Goal: Transaction & Acquisition: Purchase product/service

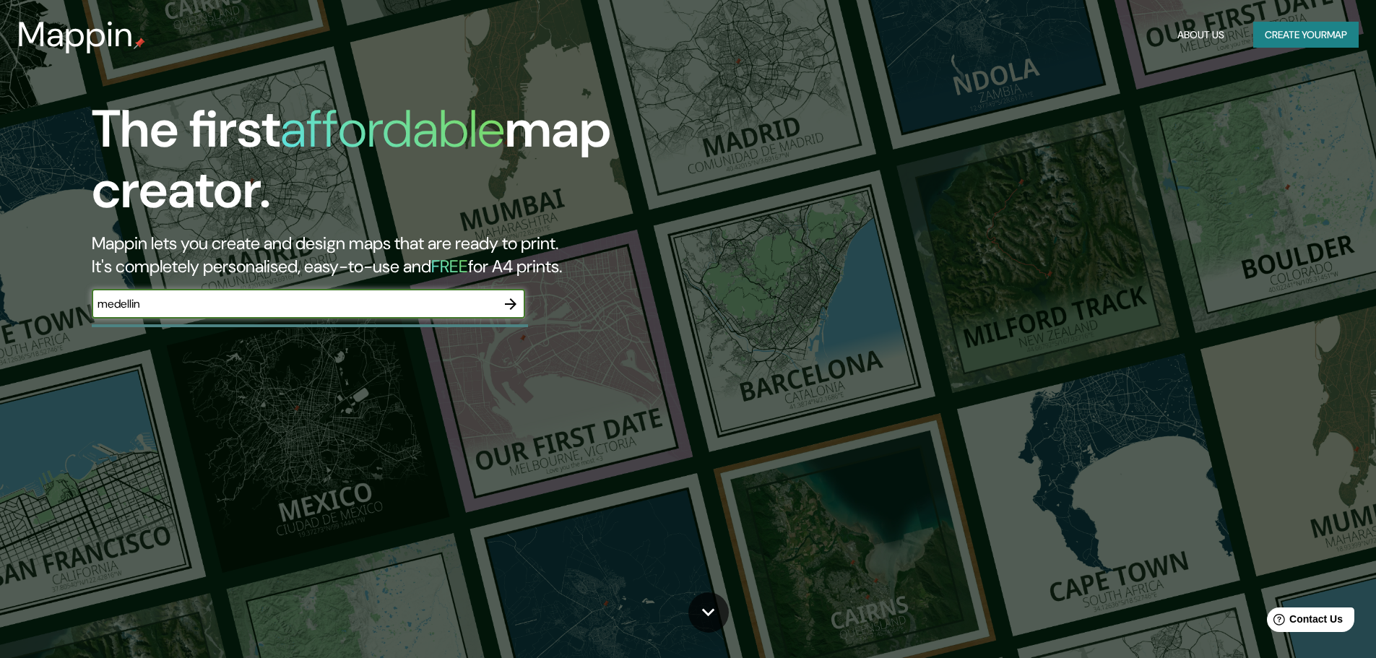
type input "medellin"
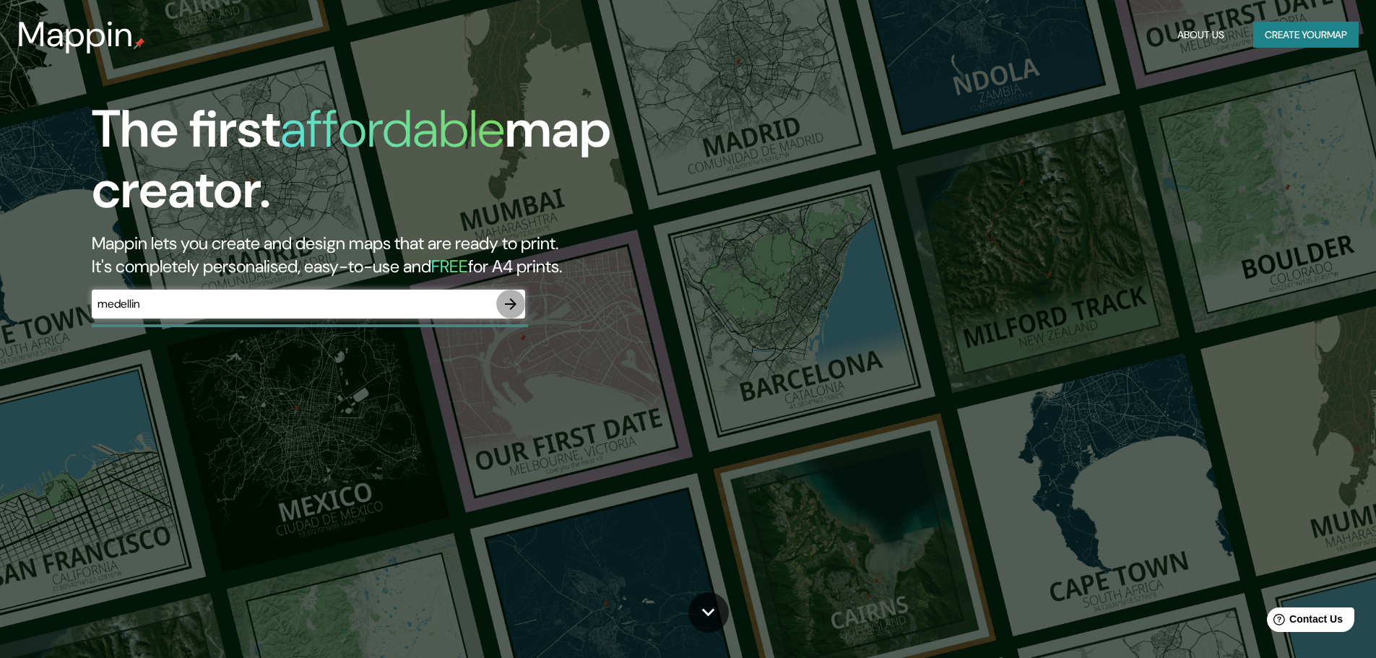
click at [508, 302] on icon "button" at bounding box center [510, 303] width 17 height 17
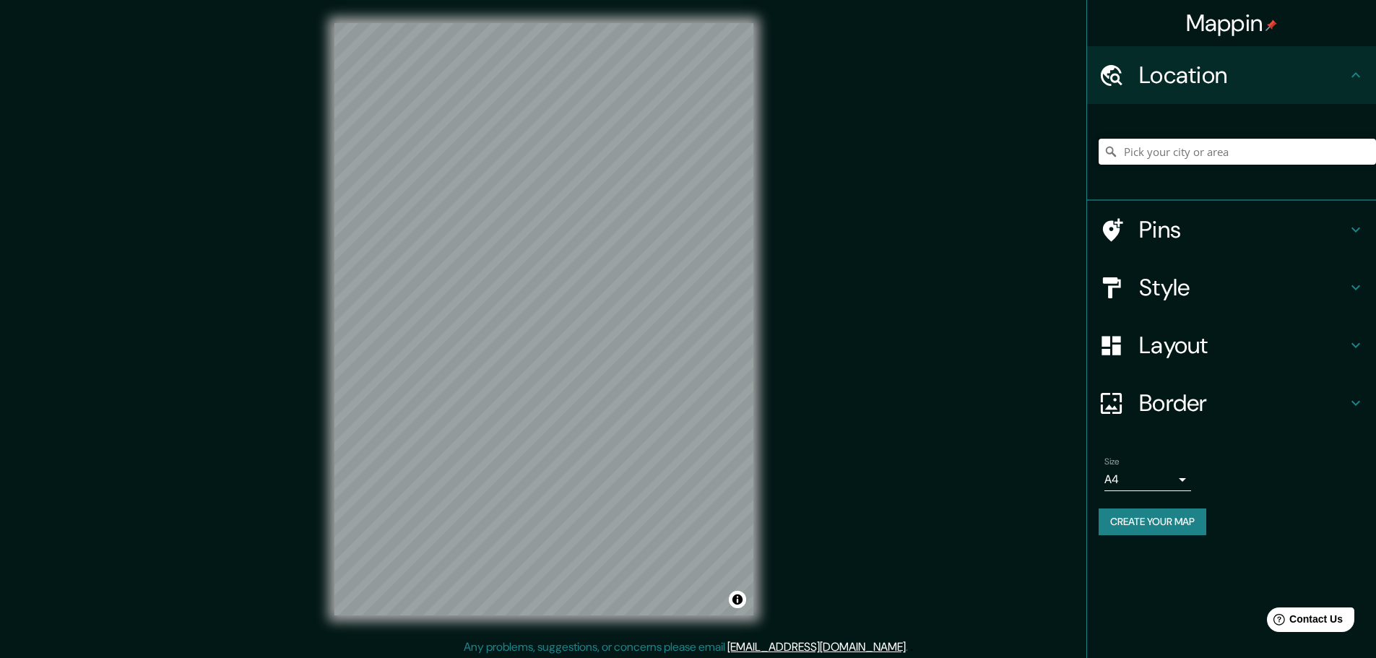
click at [1167, 152] on input "Pick your city or area" at bounding box center [1237, 152] width 277 height 26
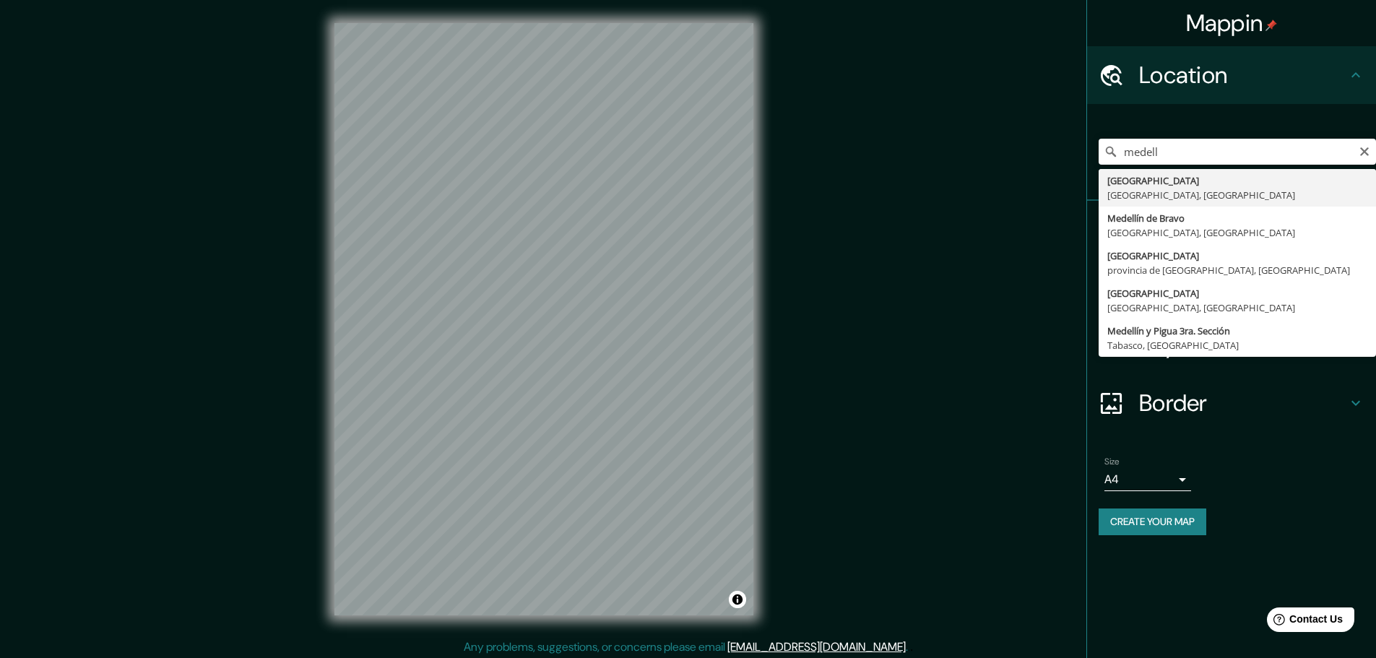
type input "Medellín, Antioquia, Colombia"
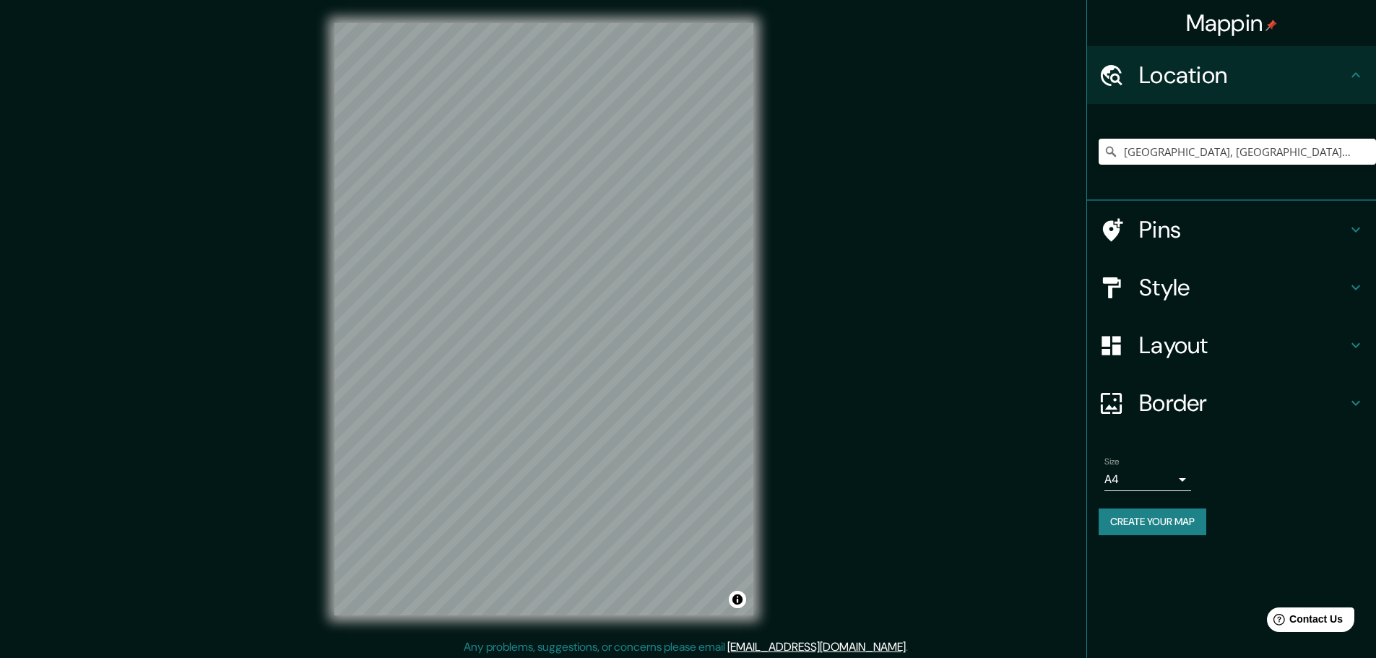
click at [1204, 284] on h4 "Style" at bounding box center [1243, 287] width 208 height 29
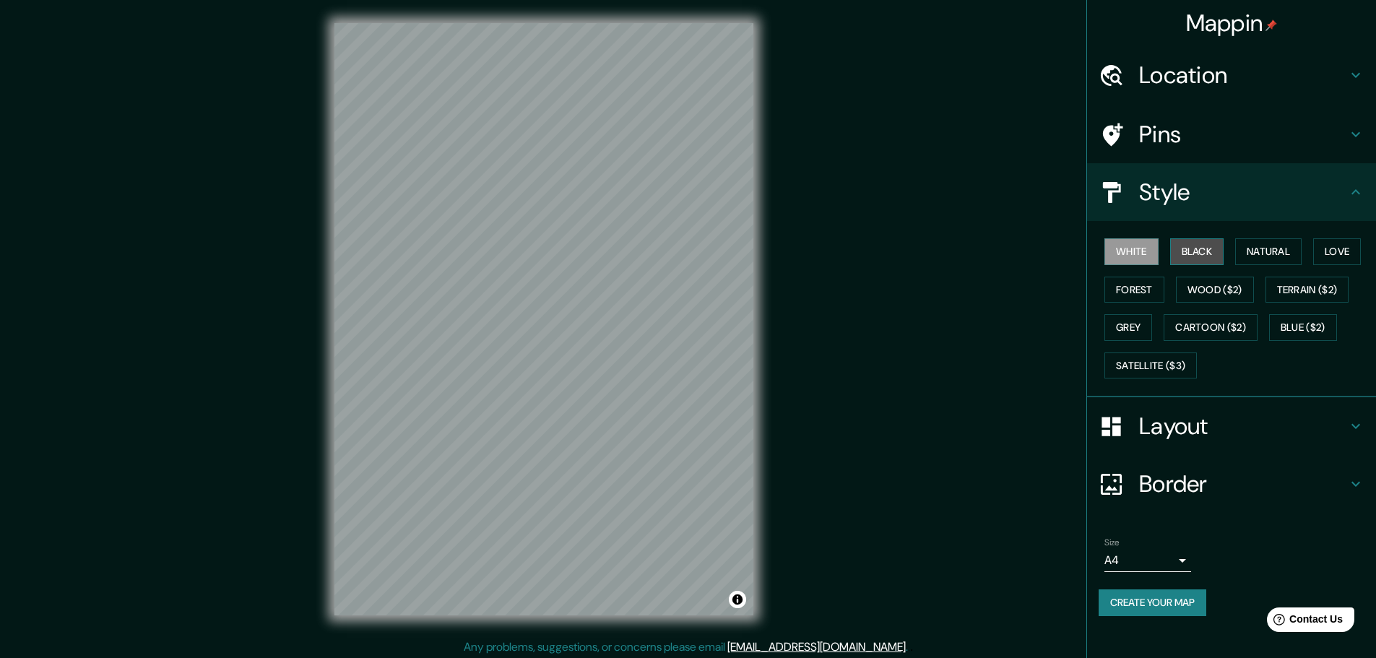
click at [1204, 260] on button "Black" at bounding box center [1197, 251] width 54 height 27
click at [1272, 249] on button "Natural" at bounding box center [1268, 251] width 66 height 27
click at [1349, 250] on button "Love" at bounding box center [1337, 251] width 48 height 27
click at [1141, 291] on button "Forest" at bounding box center [1135, 290] width 60 height 27
click at [1218, 293] on button "Wood ($2)" at bounding box center [1215, 290] width 78 height 27
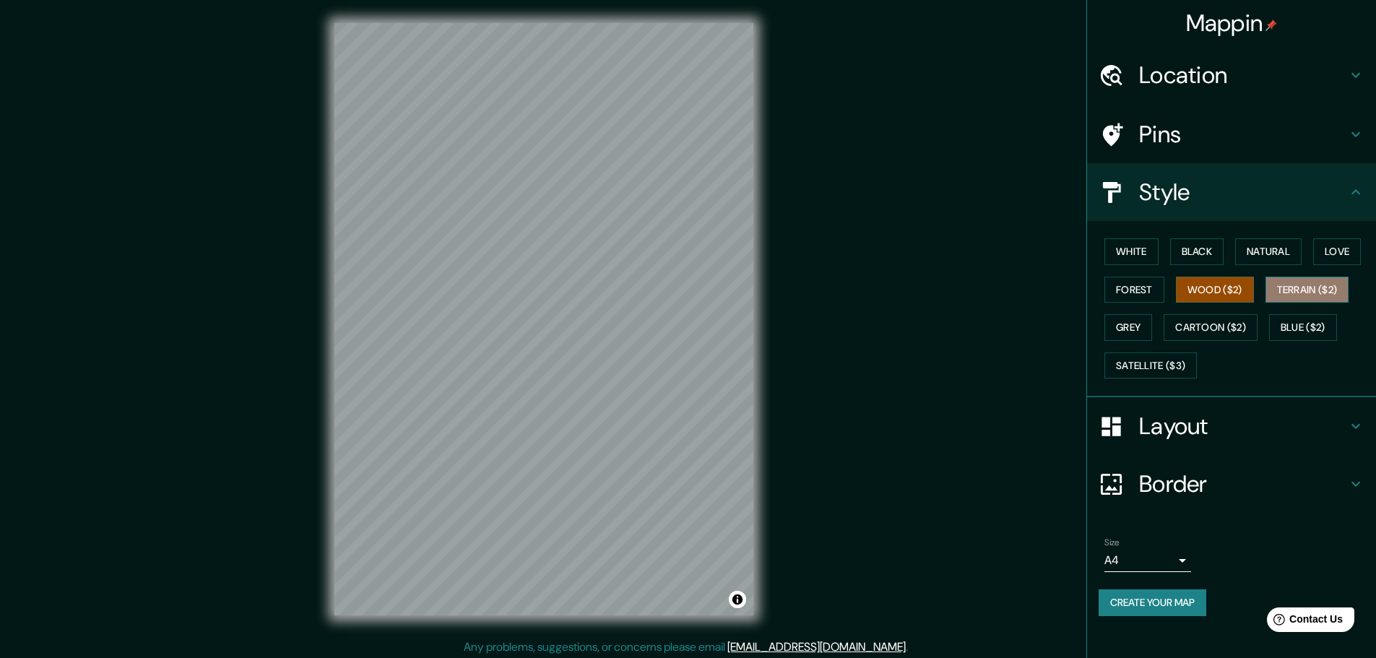
click at [1316, 283] on button "Terrain ($2)" at bounding box center [1308, 290] width 84 height 27
click at [1139, 328] on button "Grey" at bounding box center [1129, 327] width 48 height 27
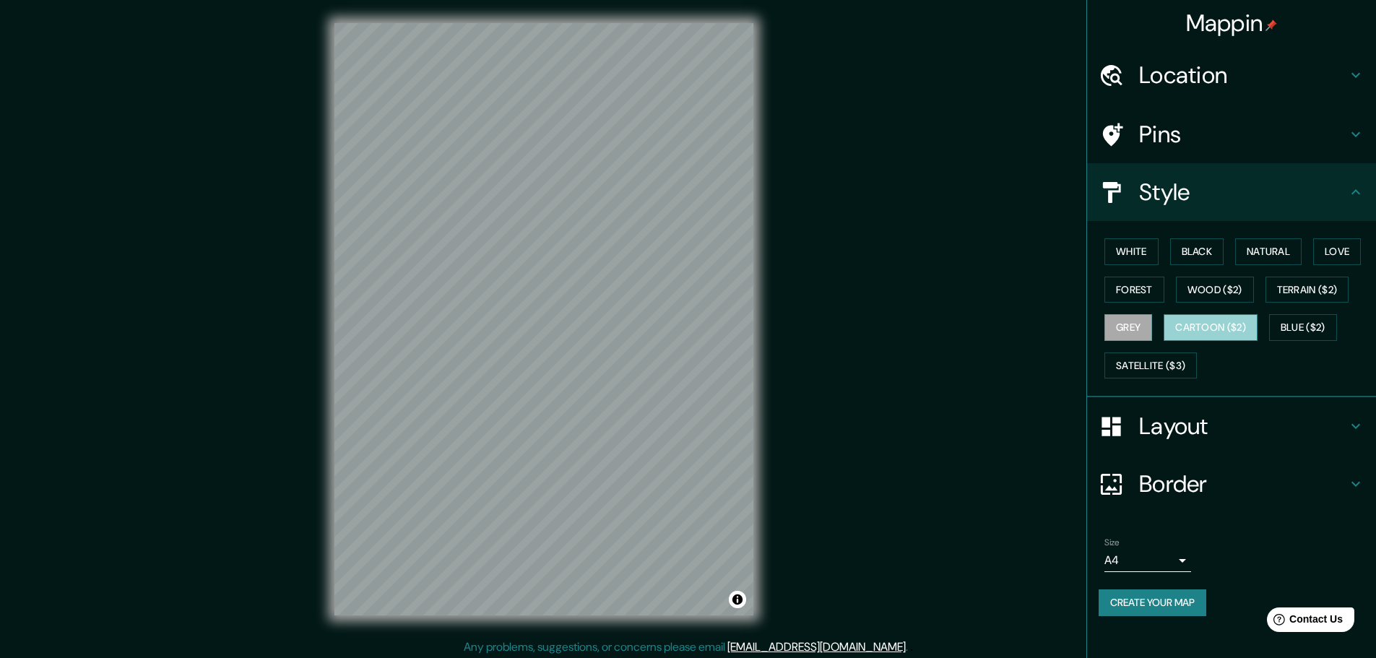
click at [1190, 325] on button "Cartoon ($2)" at bounding box center [1211, 327] width 94 height 27
click at [1286, 329] on button "Blue ($2)" at bounding box center [1303, 327] width 68 height 27
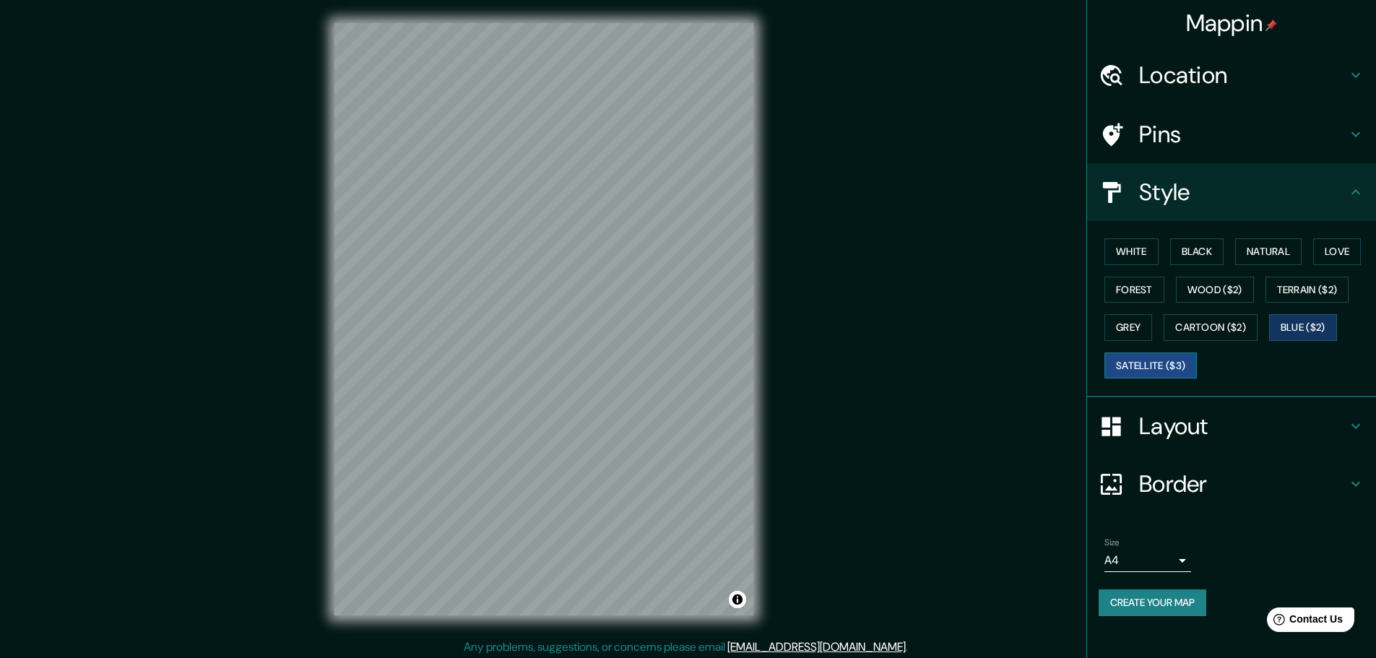
click at [1174, 360] on button "Satellite ($3)" at bounding box center [1151, 366] width 92 height 27
click at [1188, 331] on button "Cartoon ($2)" at bounding box center [1211, 327] width 94 height 27
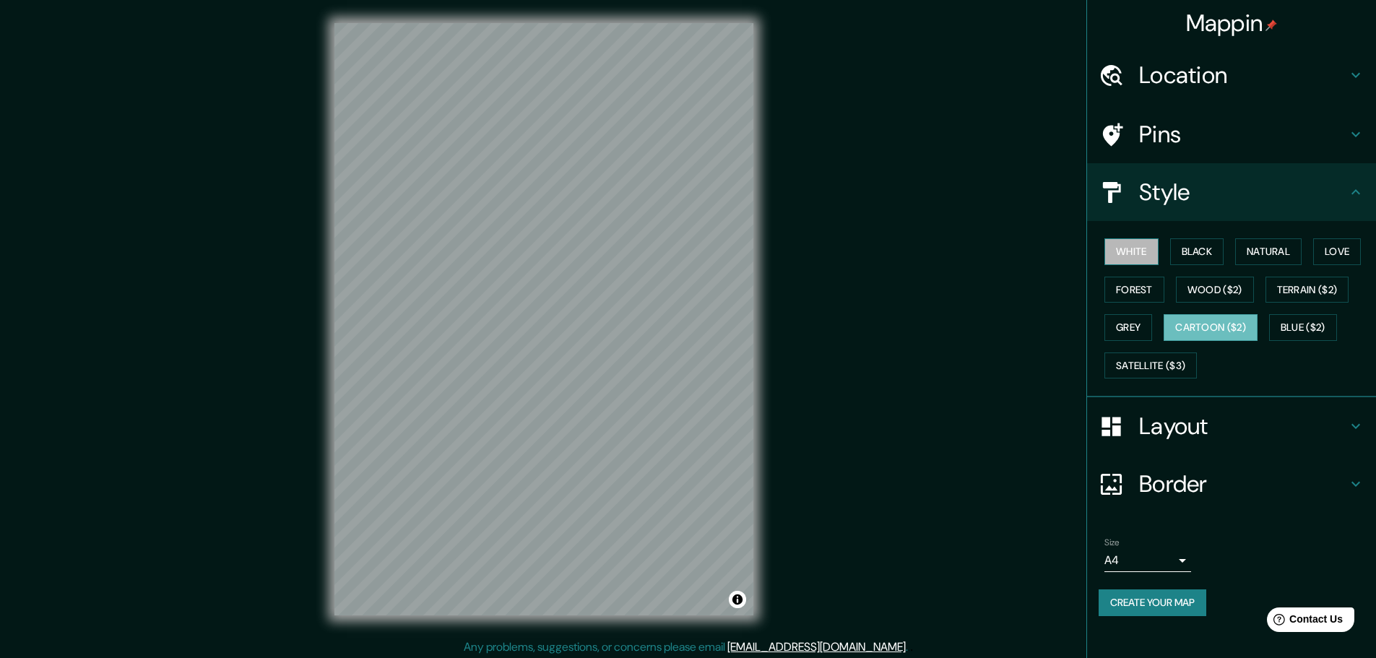
click at [1155, 254] on button "White" at bounding box center [1132, 251] width 54 height 27
click at [1173, 256] on button "Black" at bounding box center [1197, 251] width 54 height 27
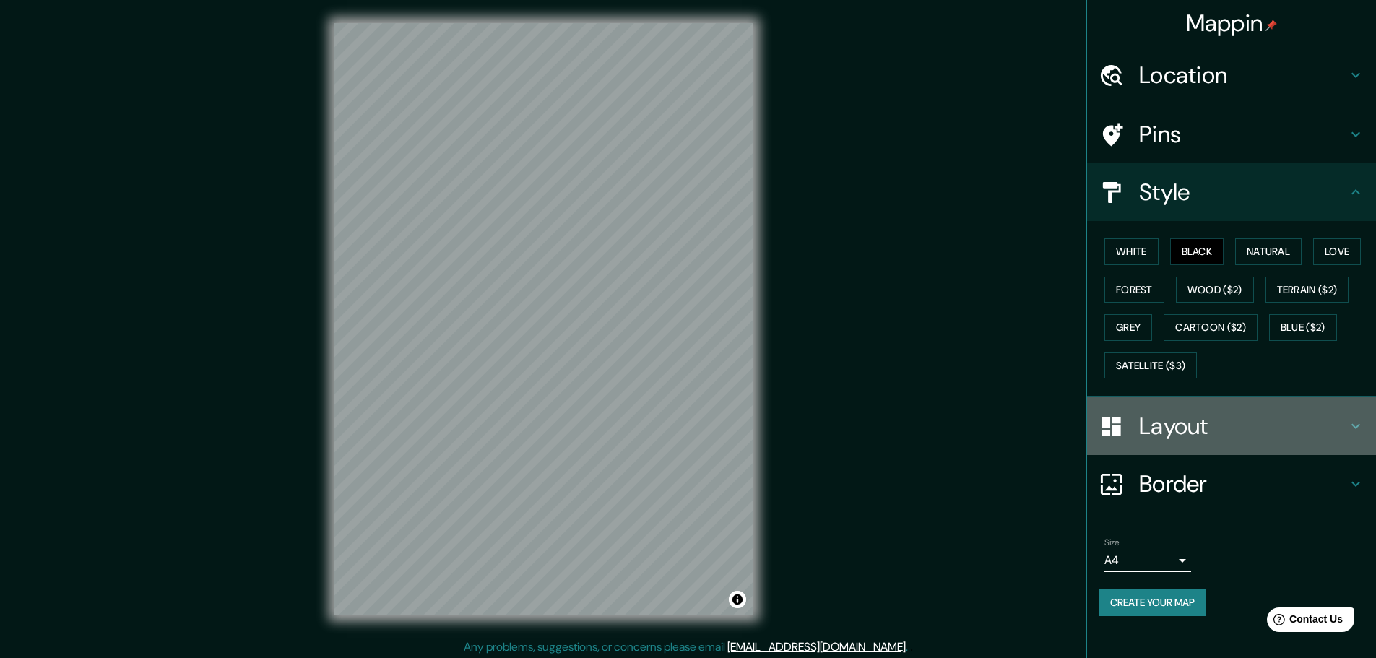
click at [1254, 443] on div "Layout" at bounding box center [1231, 426] width 289 height 58
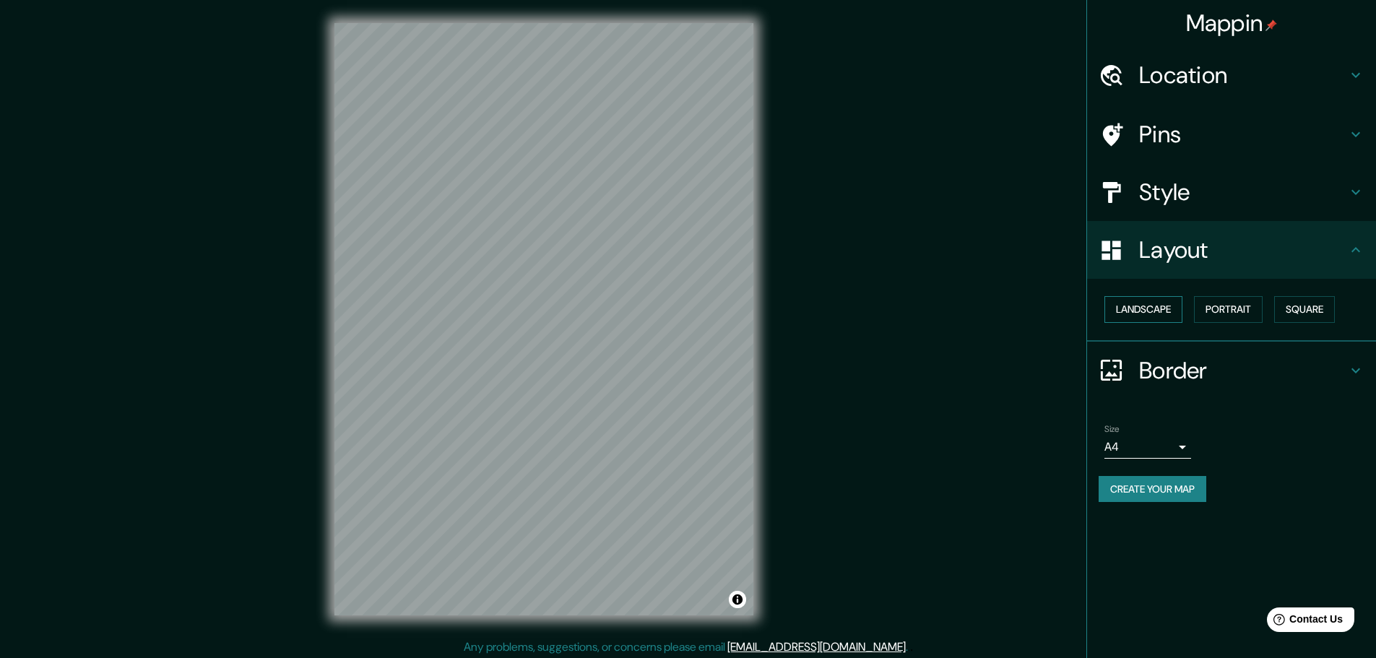
click at [1160, 308] on button "Landscape" at bounding box center [1144, 309] width 78 height 27
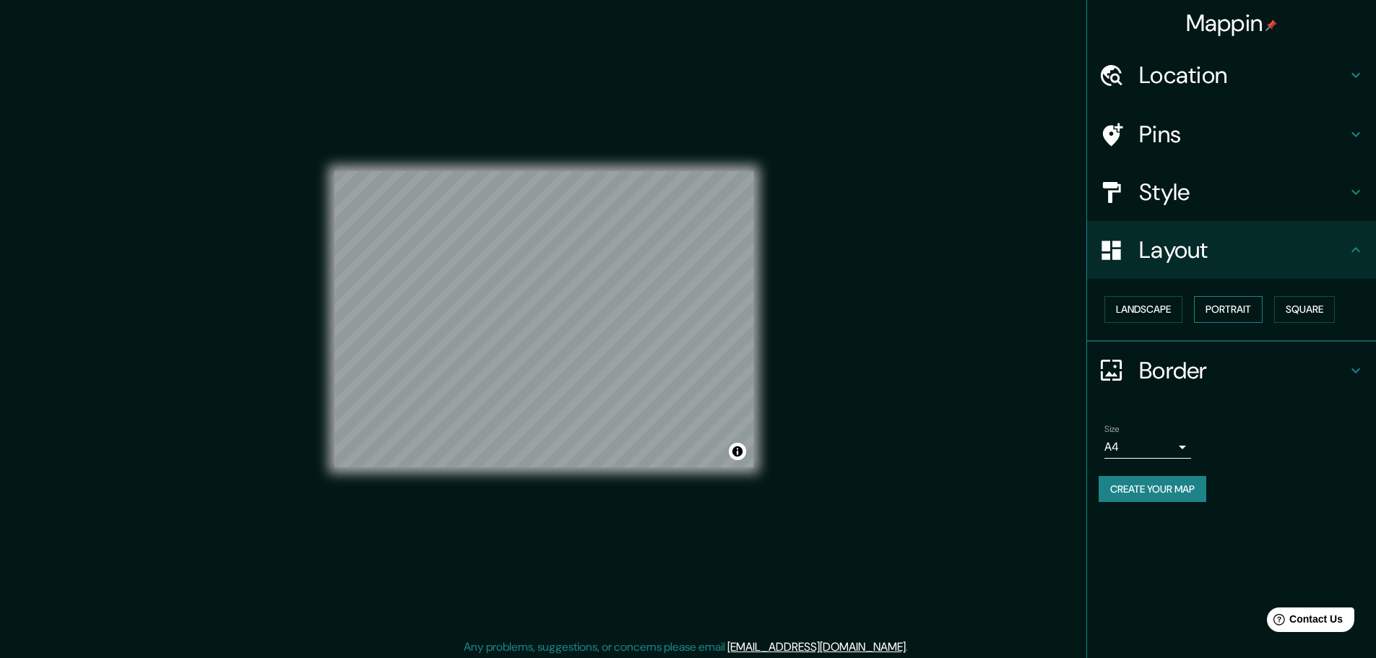
click at [1207, 308] on button "Portrait" at bounding box center [1228, 309] width 69 height 27
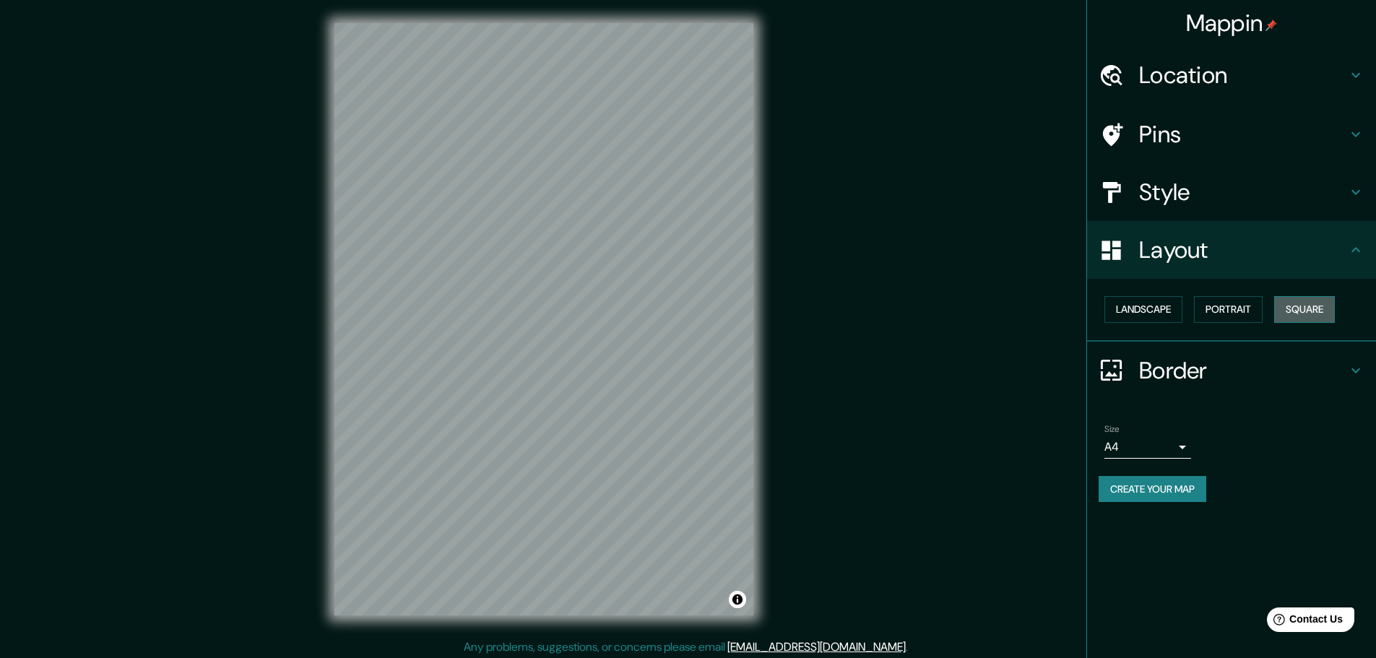
click at [1303, 311] on button "Square" at bounding box center [1304, 309] width 61 height 27
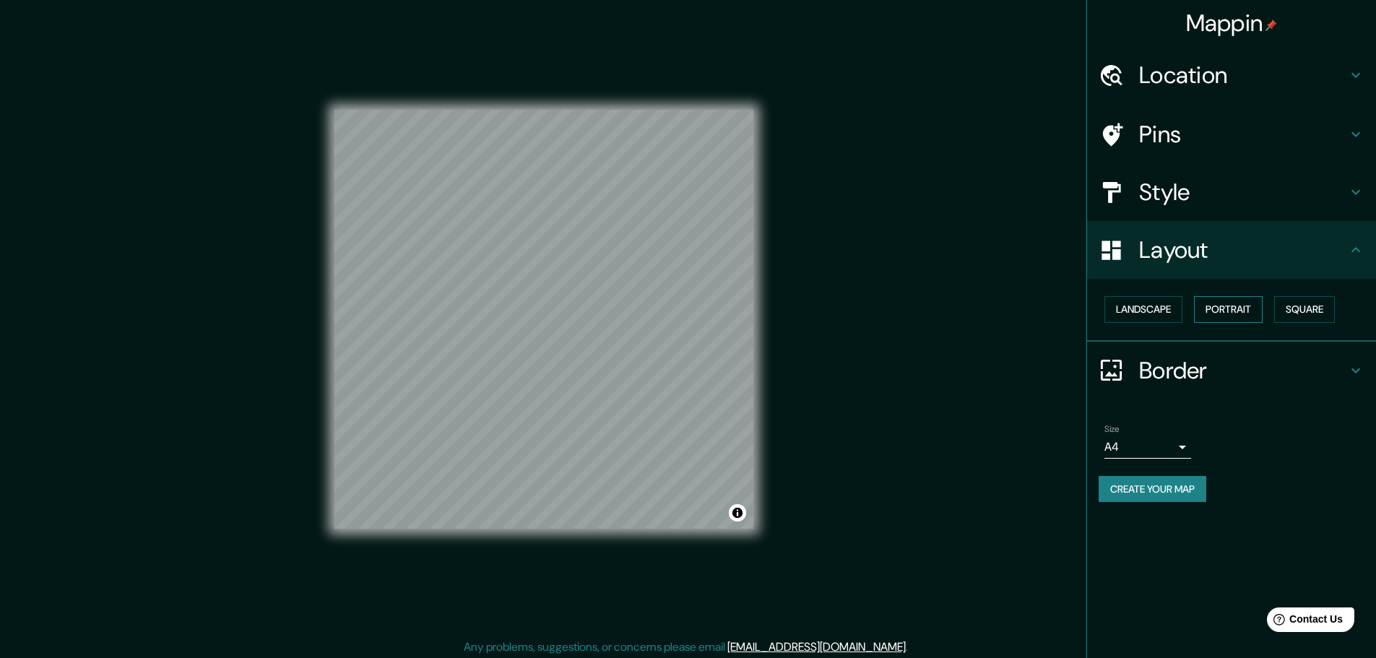
click at [1217, 311] on button "Portrait" at bounding box center [1228, 309] width 69 height 27
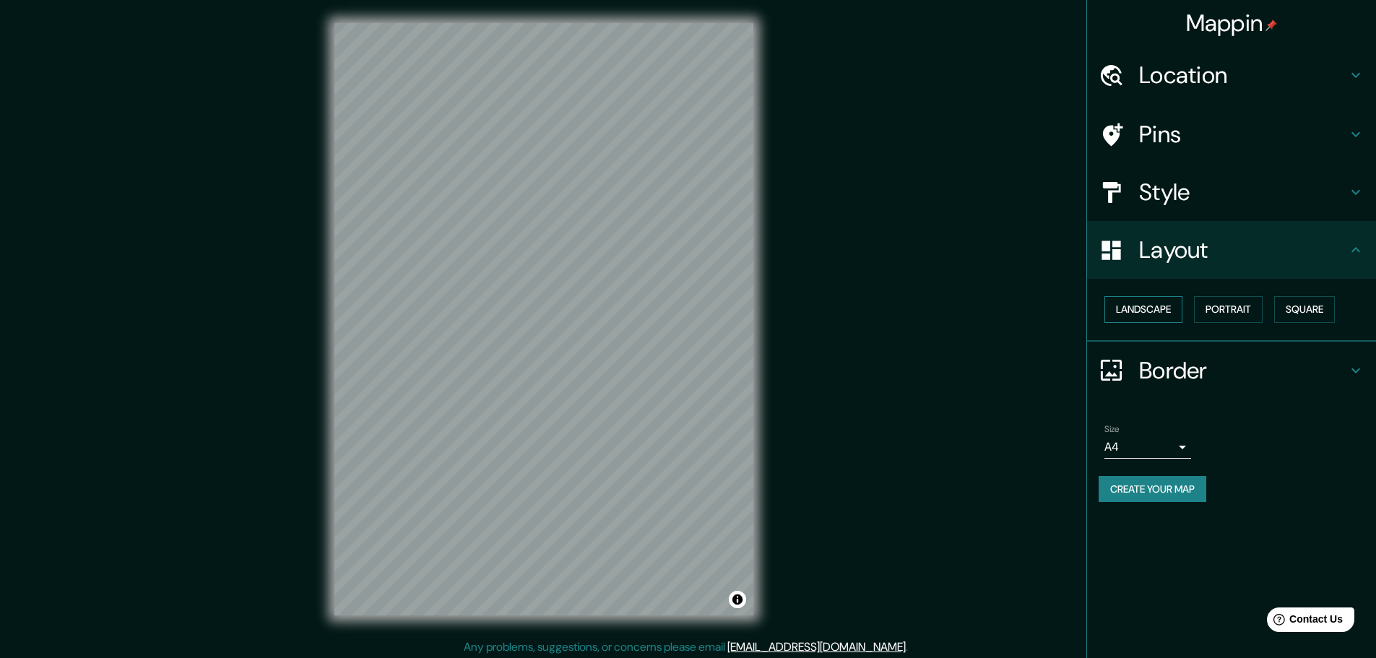
click at [1167, 311] on button "Landscape" at bounding box center [1144, 309] width 78 height 27
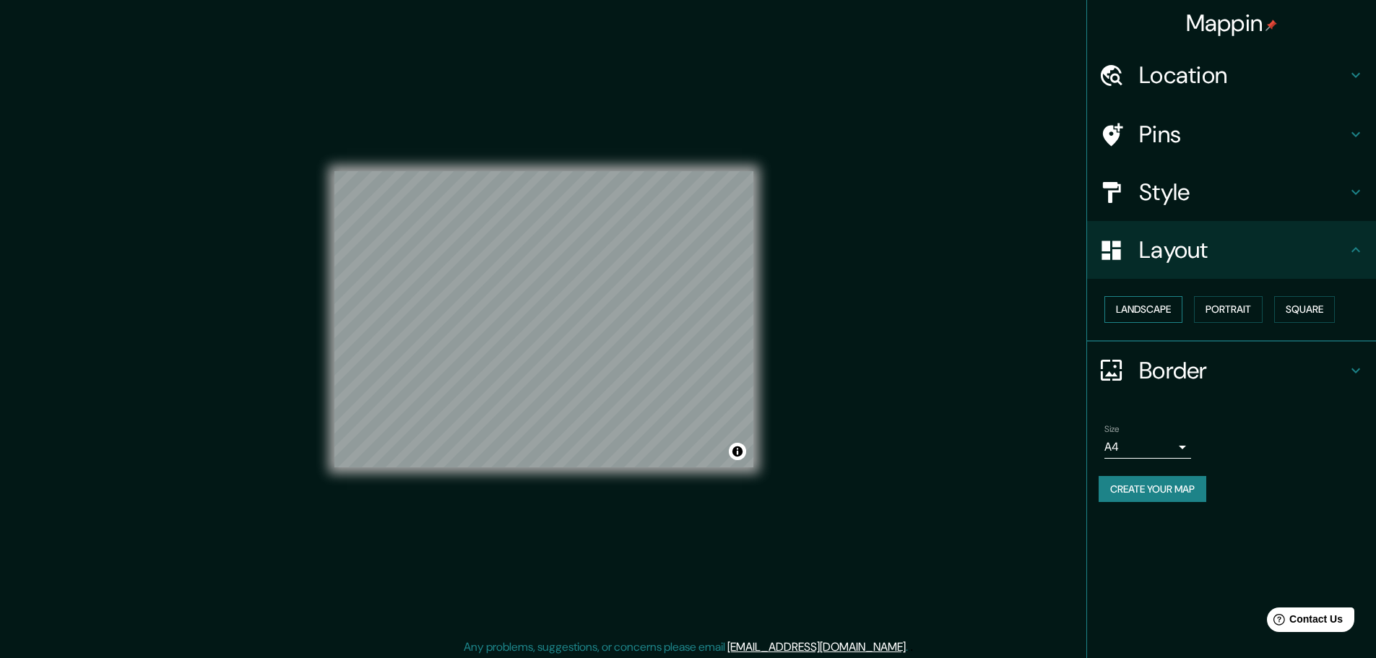
click at [1163, 306] on button "Landscape" at bounding box center [1144, 309] width 78 height 27
click at [1317, 312] on button "Square" at bounding box center [1304, 309] width 61 height 27
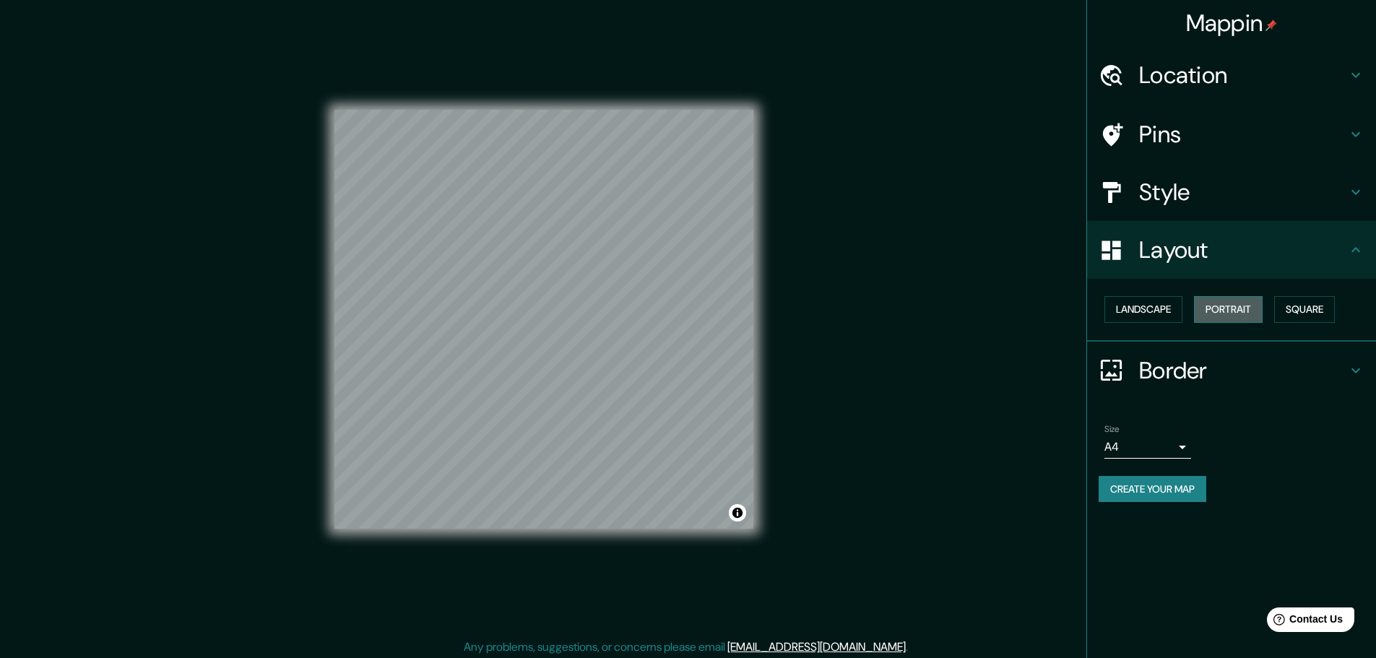
click at [1204, 316] on button "Portrait" at bounding box center [1228, 309] width 69 height 27
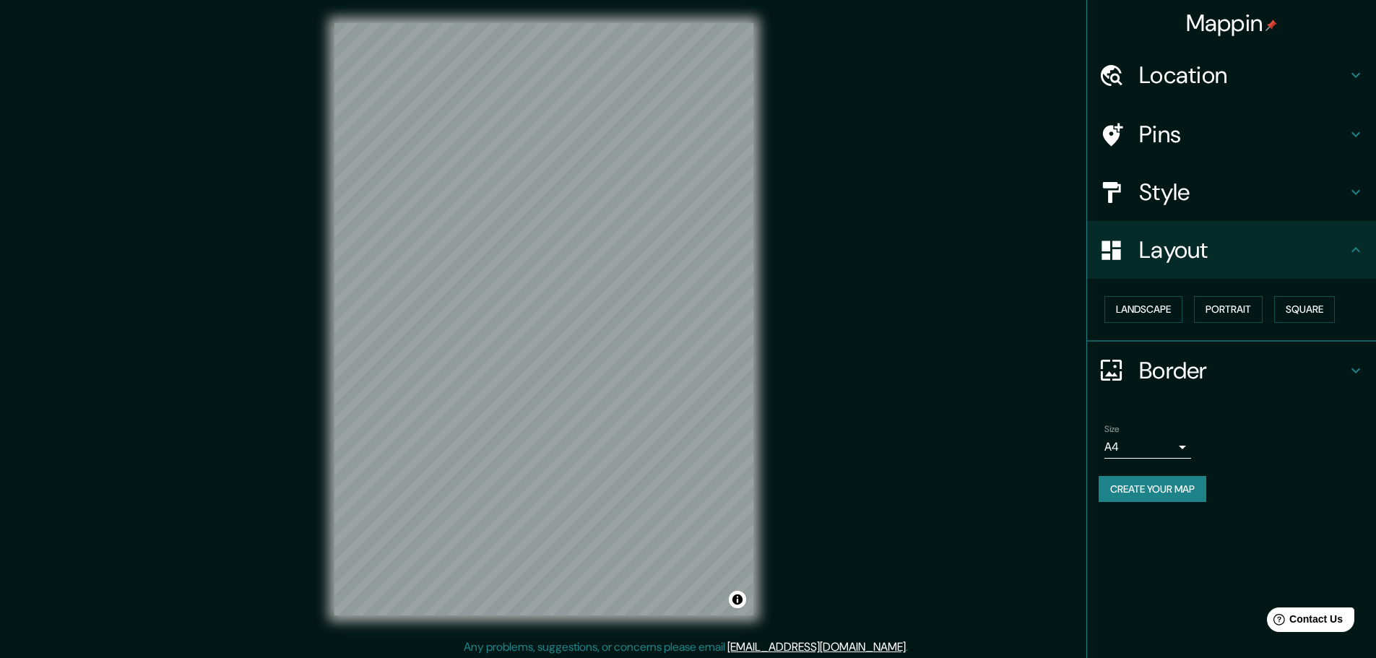
click at [1113, 434] on label "Size" at bounding box center [1112, 429] width 15 height 12
click at [1121, 448] on body "Mappin Location Medellín, Antioquia, Colombia Pins Style Layout Landscape Portr…" at bounding box center [688, 329] width 1376 height 658
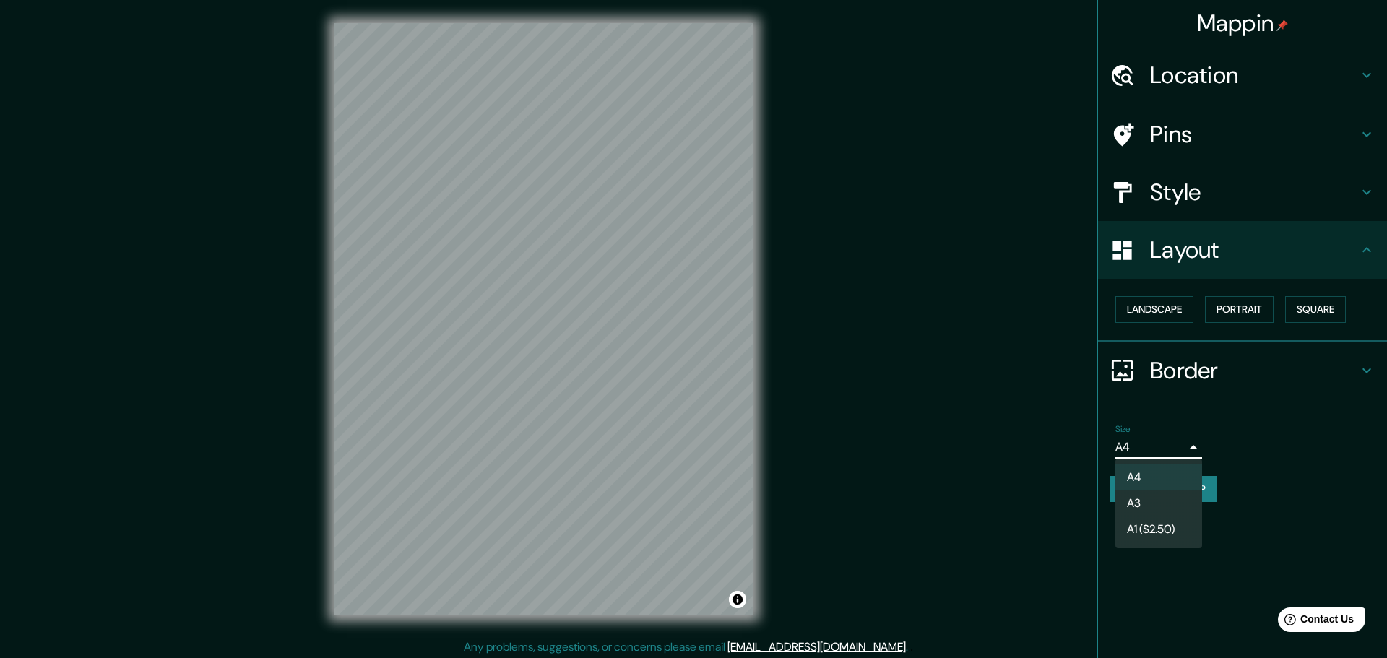
click at [1113, 447] on div at bounding box center [693, 329] width 1387 height 658
click at [1159, 446] on body "Mappin Location Medellín, Antioquia, Colombia Pins Style Layout Landscape Portr…" at bounding box center [693, 329] width 1387 height 658
click at [1235, 435] on div at bounding box center [693, 329] width 1387 height 658
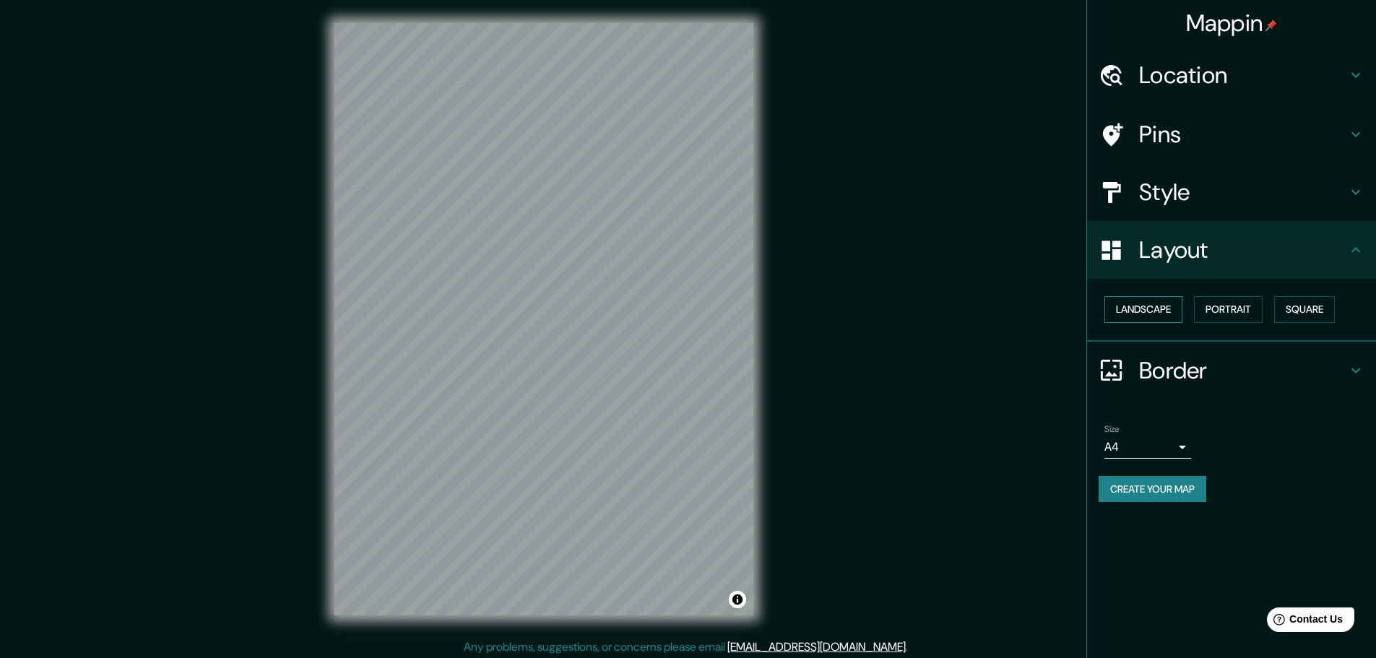
click at [1157, 321] on button "Landscape" at bounding box center [1144, 309] width 78 height 27
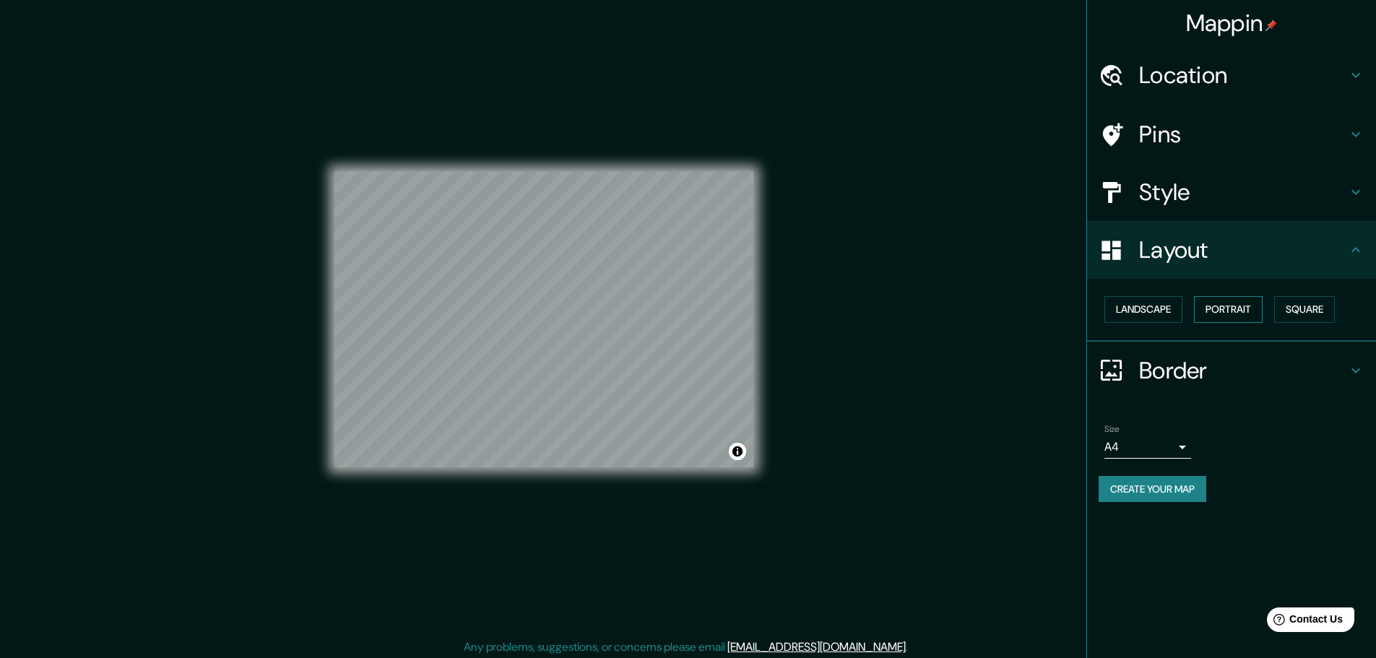
click at [1214, 315] on button "Portrait" at bounding box center [1228, 309] width 69 height 27
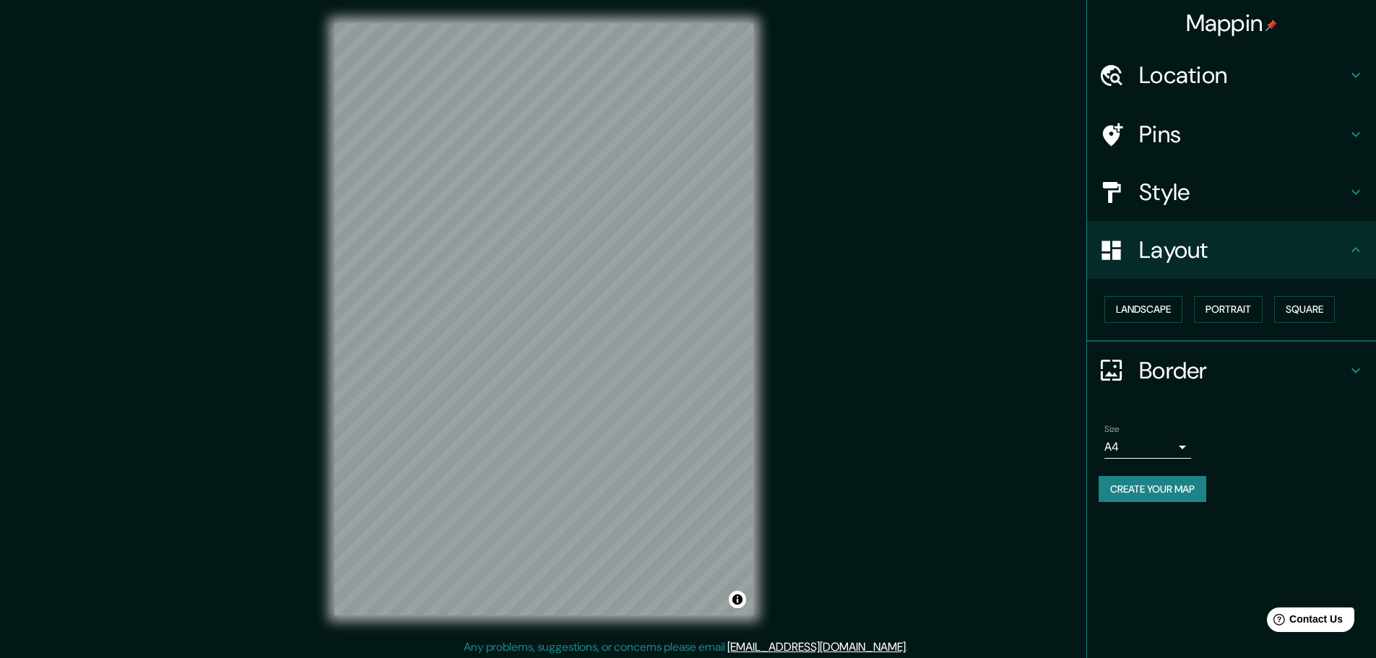
click at [1179, 496] on button "Create your map" at bounding box center [1153, 489] width 108 height 27
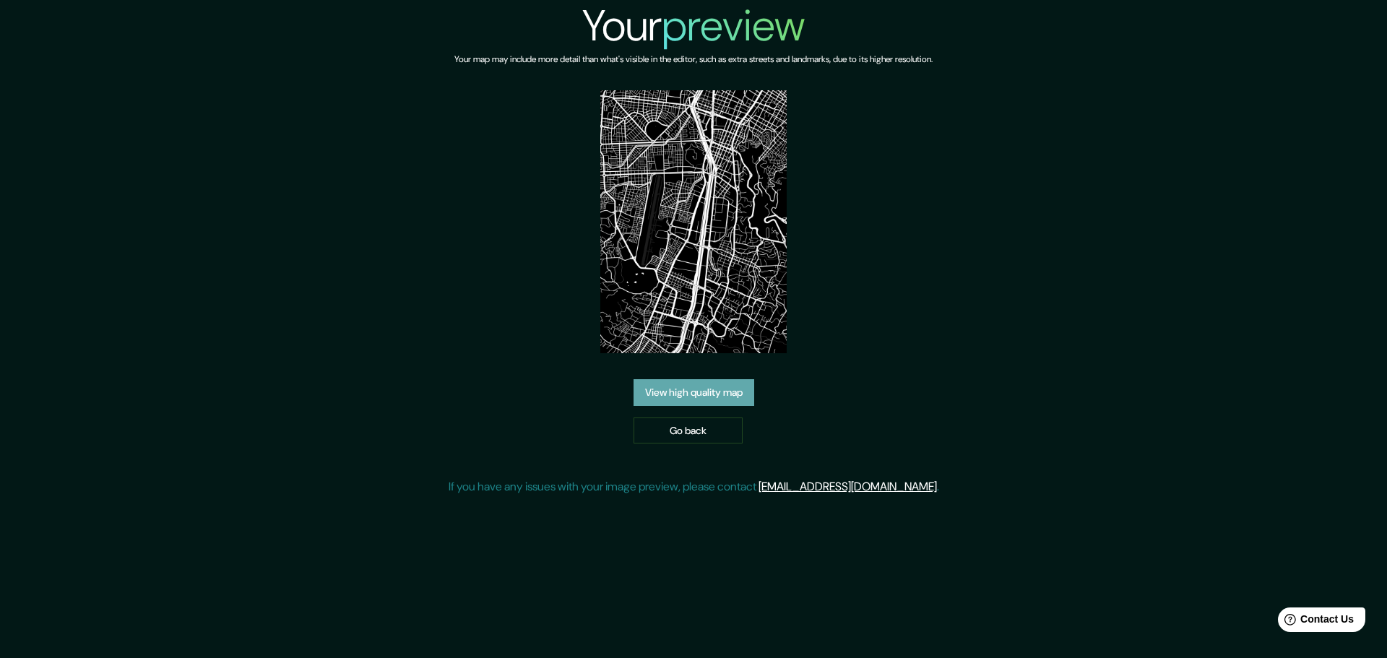
click at [714, 384] on link "View high quality map" at bounding box center [694, 392] width 121 height 27
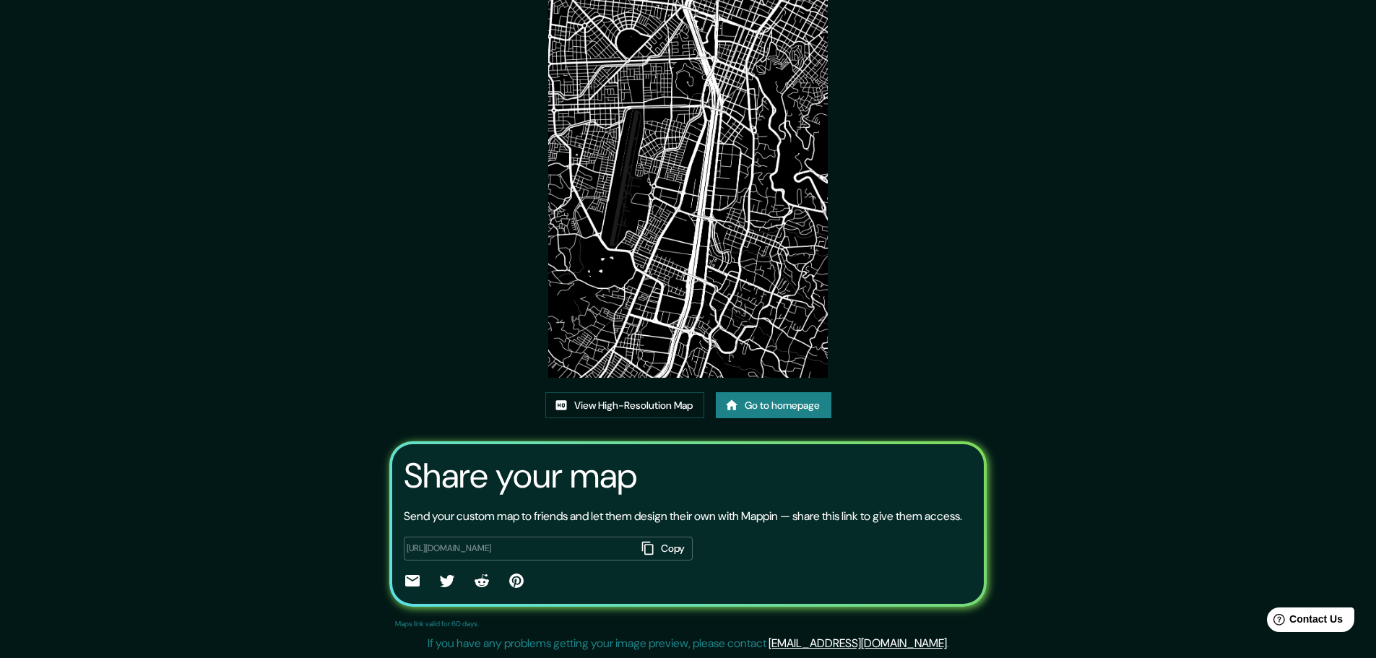
scroll to position [98, 0]
click at [643, 392] on link "View High-Resolution Map" at bounding box center [624, 405] width 159 height 27
